Goal: Obtain resource: Download file/media

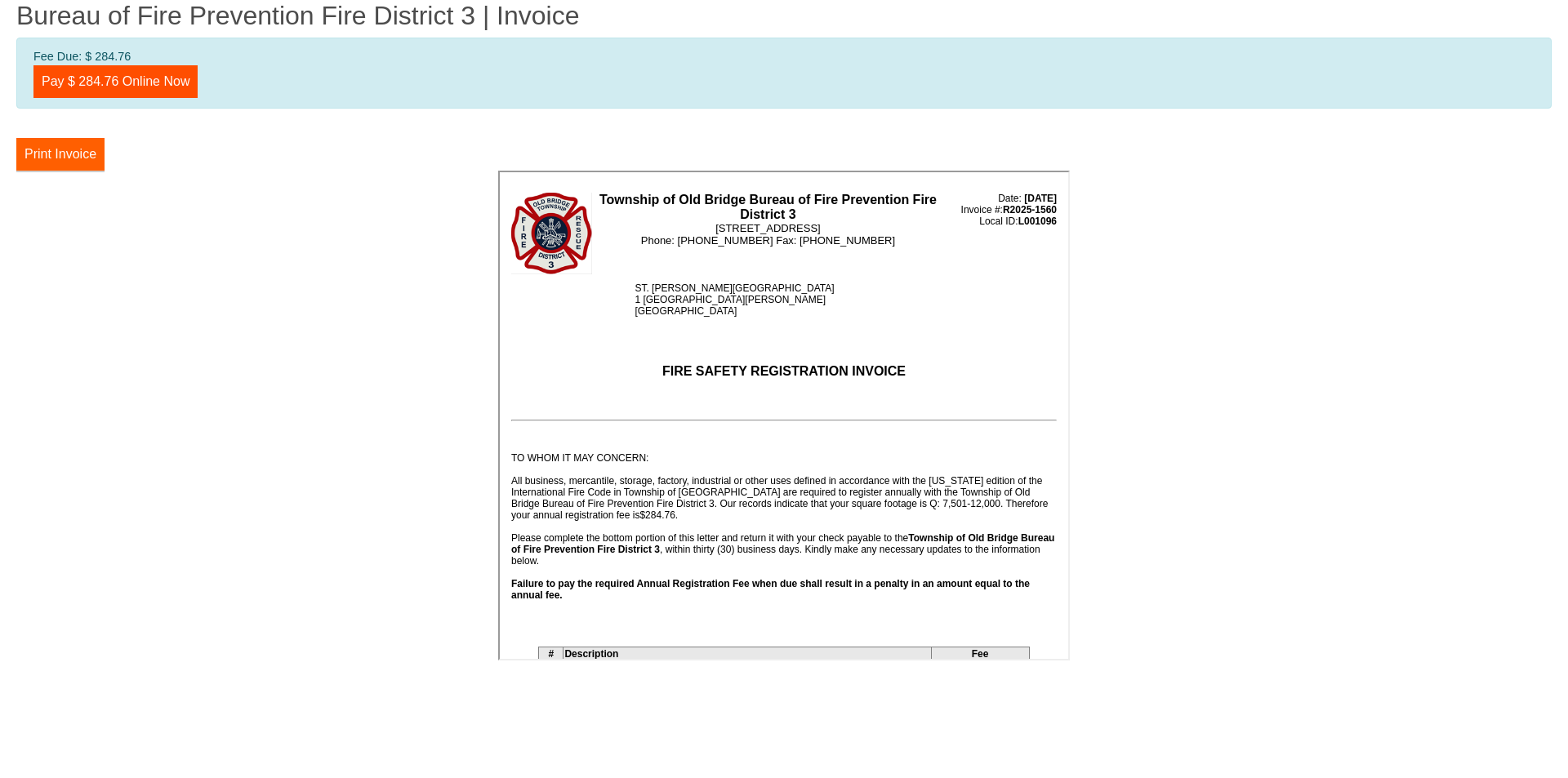
click at [77, 159] on button "Print Invoice" at bounding box center [60, 154] width 89 height 33
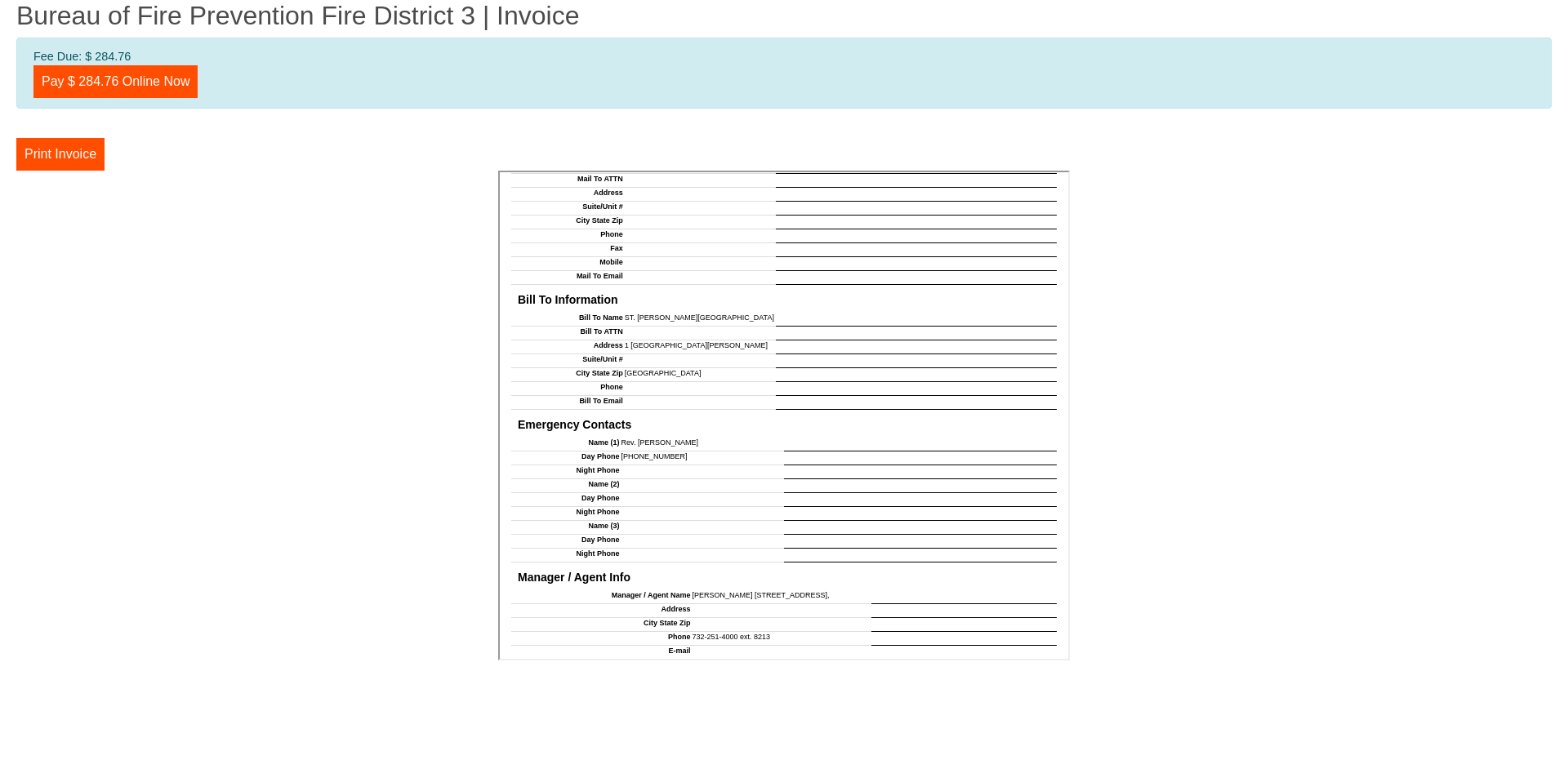
scroll to position [1367, 0]
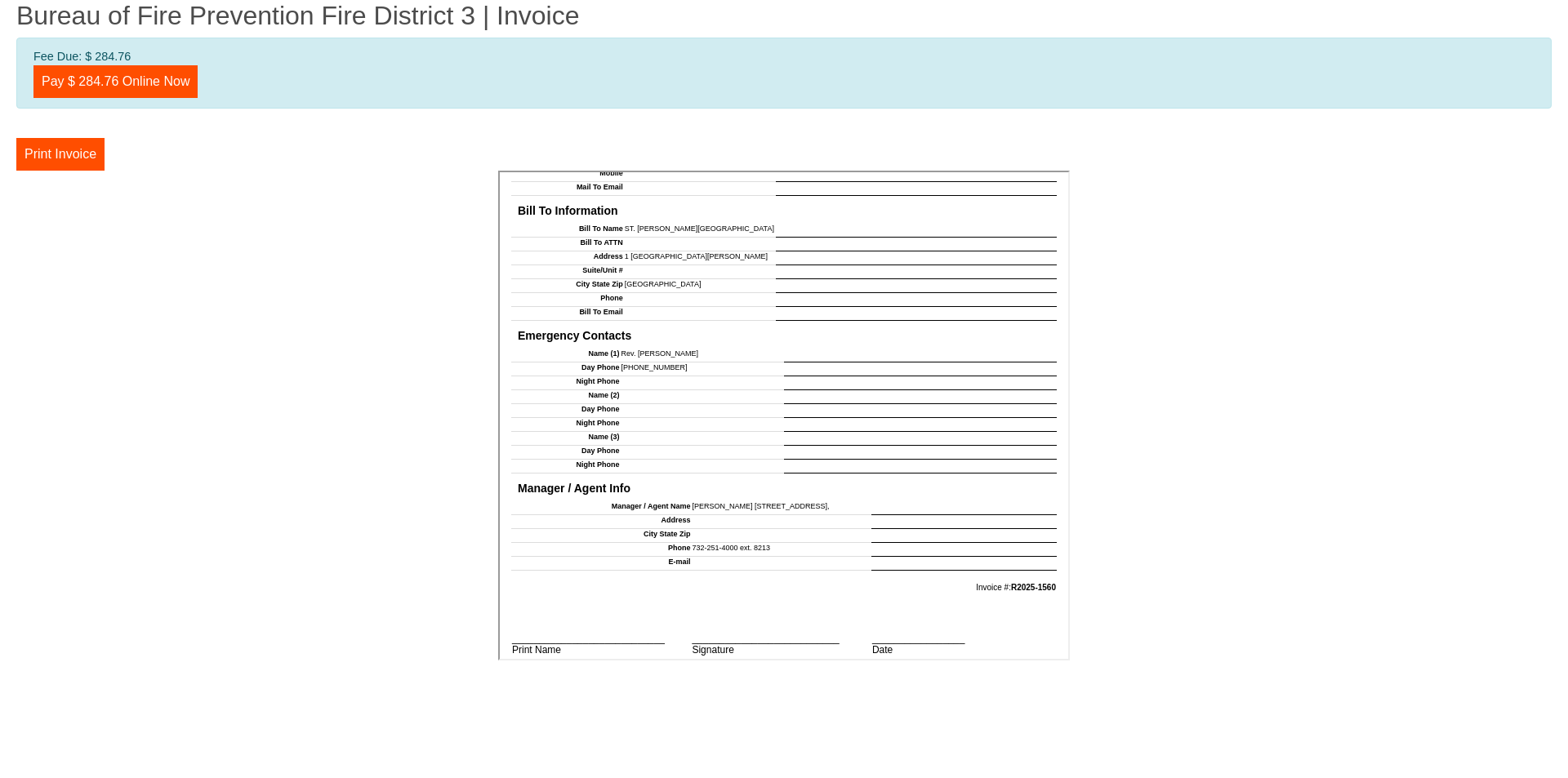
drag, startPoint x: 1059, startPoint y: 279, endPoint x: 1592, endPoint y: 874, distance: 798.8
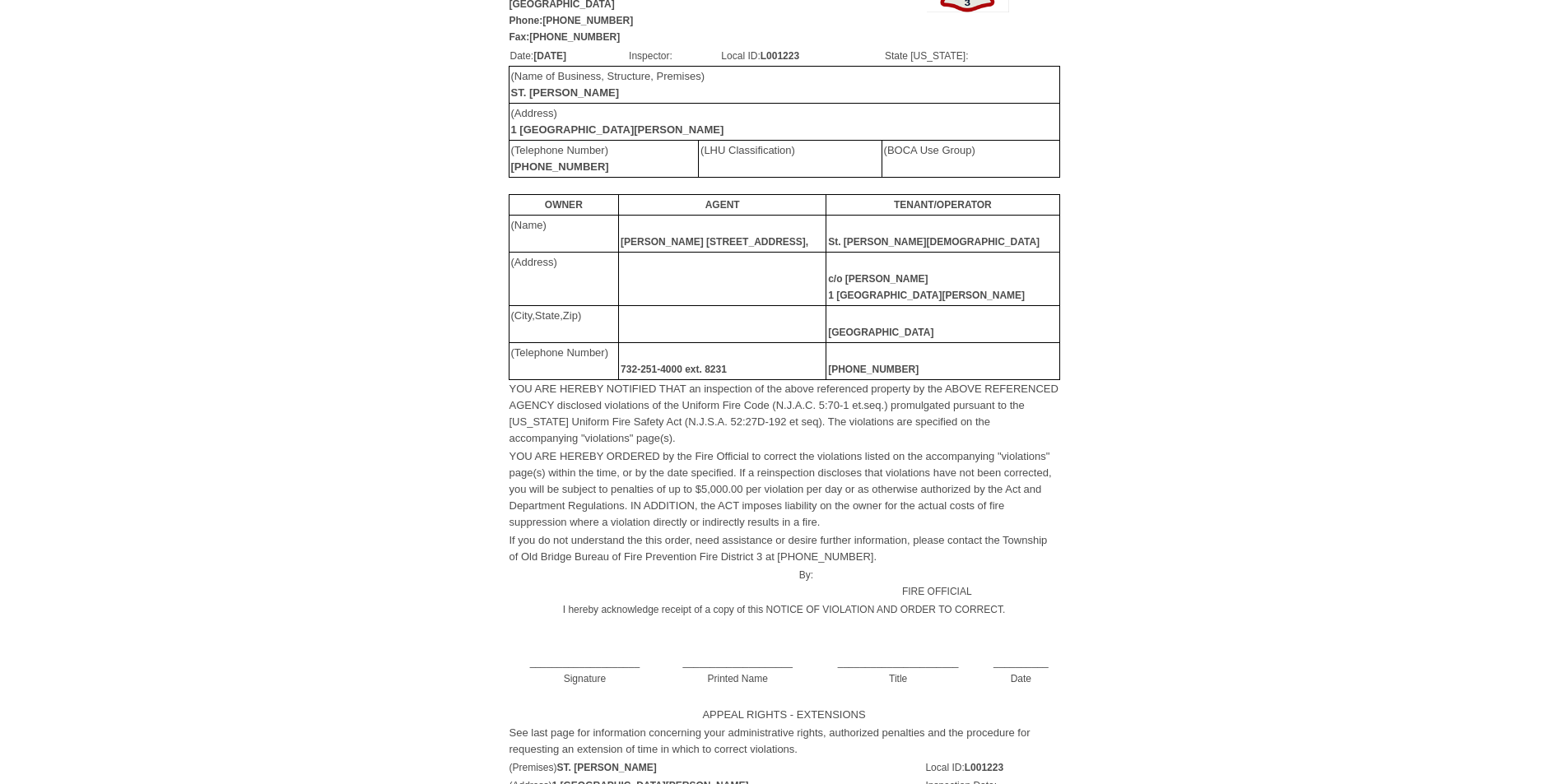
scroll to position [164, 0]
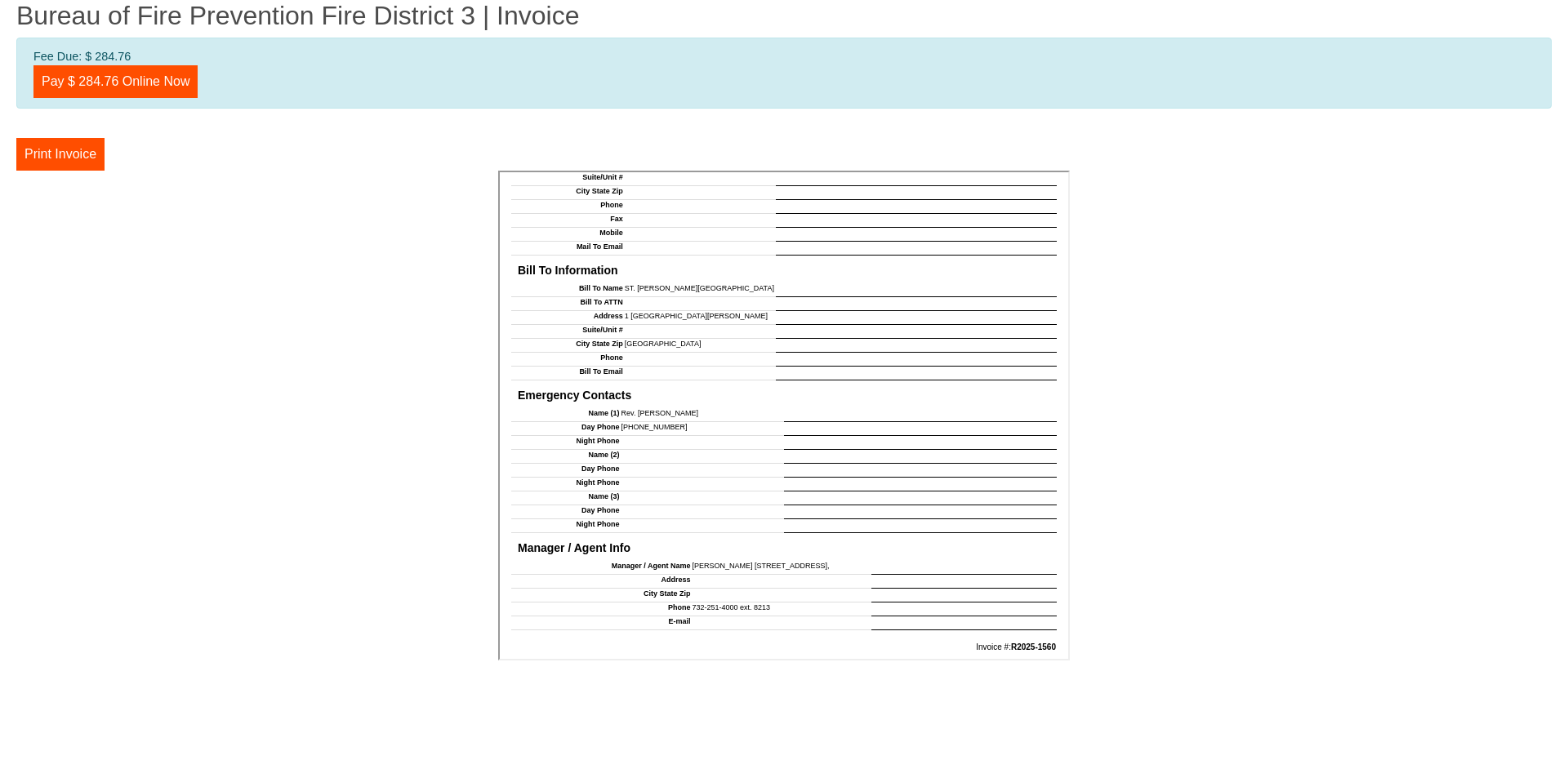
scroll to position [1367, 0]
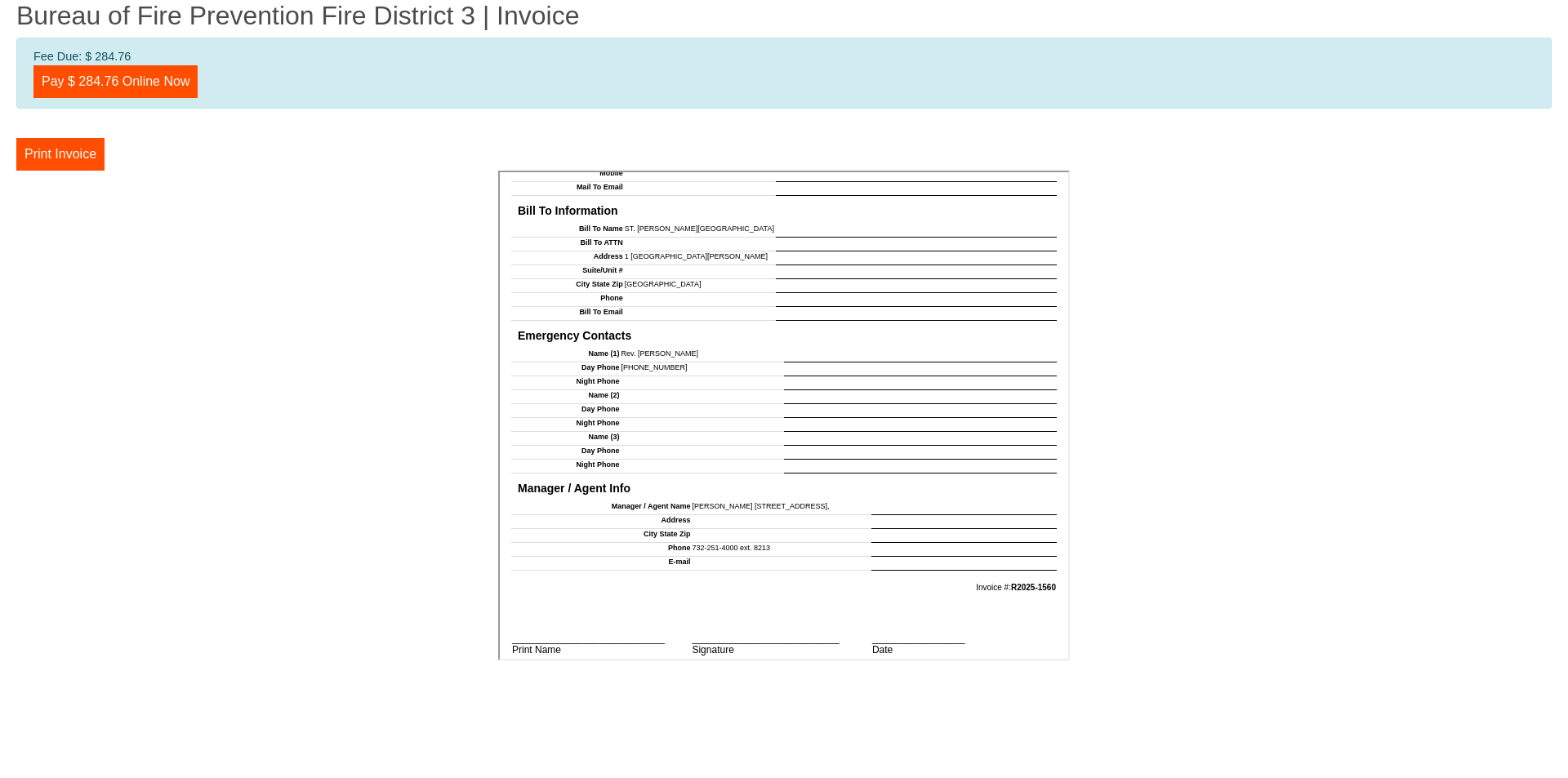
drag, startPoint x: 1062, startPoint y: 270, endPoint x: 1587, endPoint y: 837, distance: 772.7
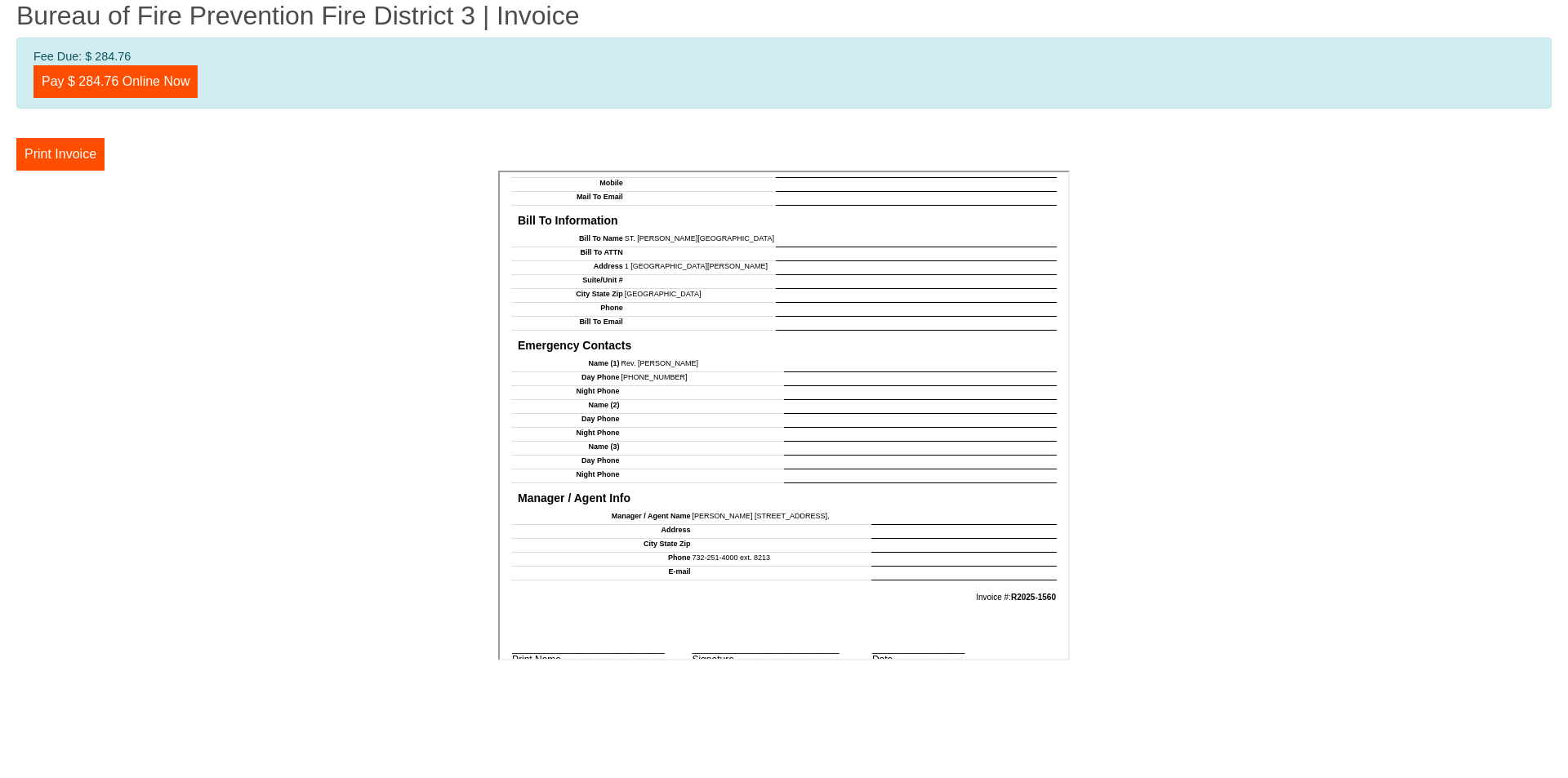
scroll to position [1367, 0]
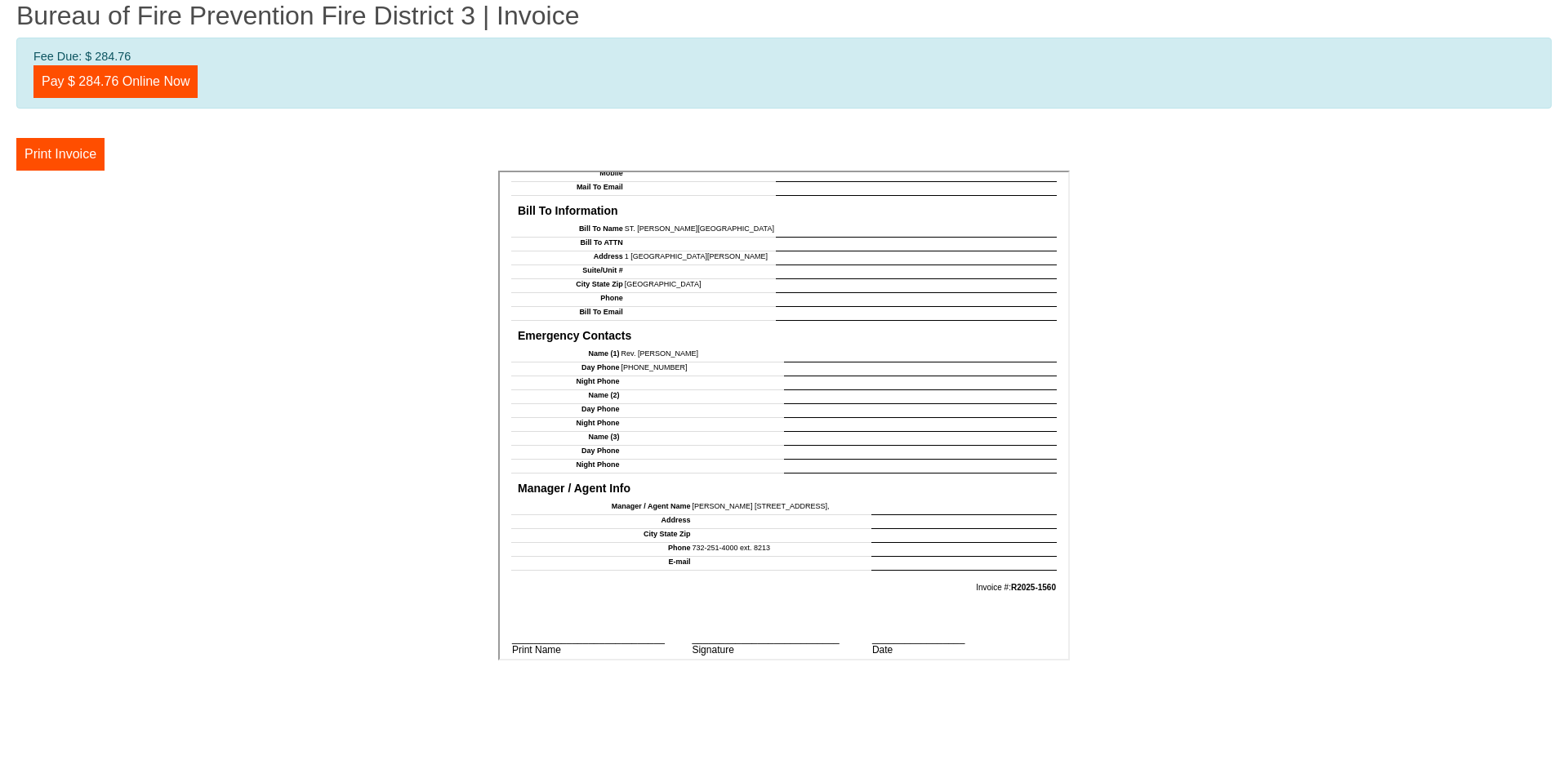
drag, startPoint x: 1061, startPoint y: 270, endPoint x: 1526, endPoint y: 858, distance: 749.6
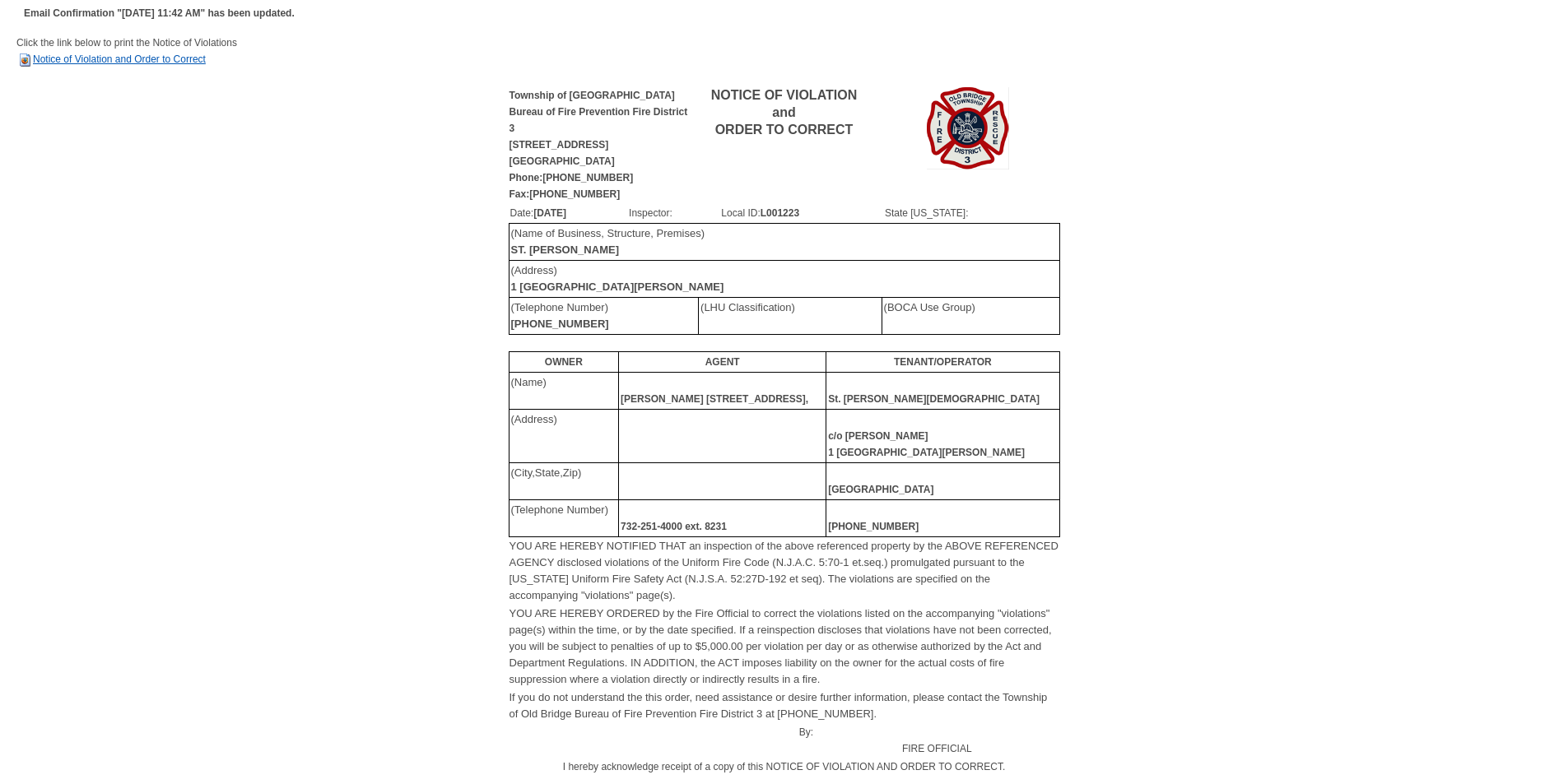
click at [89, 61] on link "Notice of Violation and Order to Correct" at bounding box center [110, 59] width 189 height 11
